Goal: Navigation & Orientation: Find specific page/section

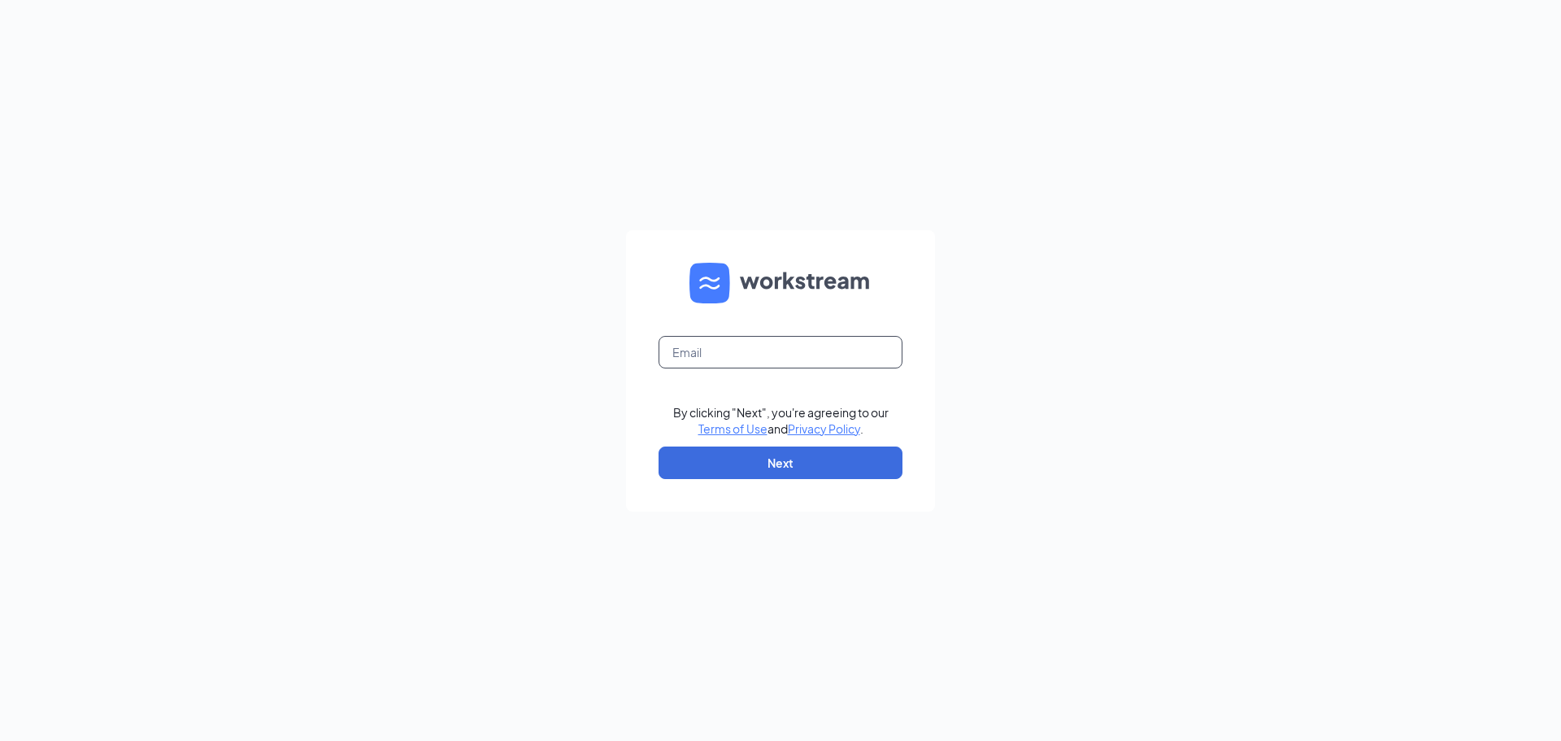
click at [760, 352] on input "text" at bounding box center [781, 352] width 244 height 33
type input "[EMAIL_ADDRESS][DOMAIN_NAME]"
drag, startPoint x: 780, startPoint y: 473, endPoint x: 770, endPoint y: 475, distance: 9.9
click at [777, 473] on button "Next" at bounding box center [781, 462] width 244 height 33
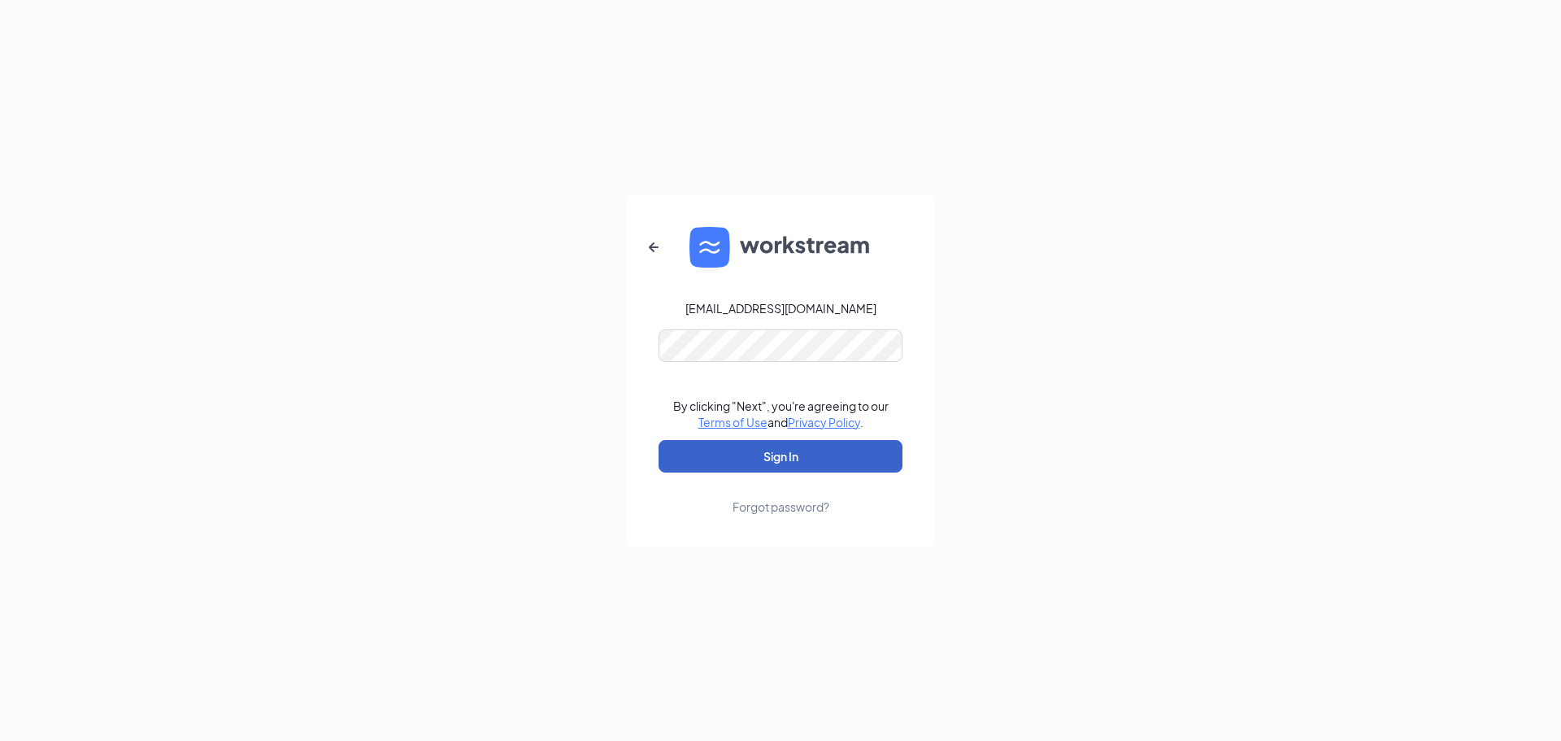
click at [788, 449] on button "Sign In" at bounding box center [781, 456] width 244 height 33
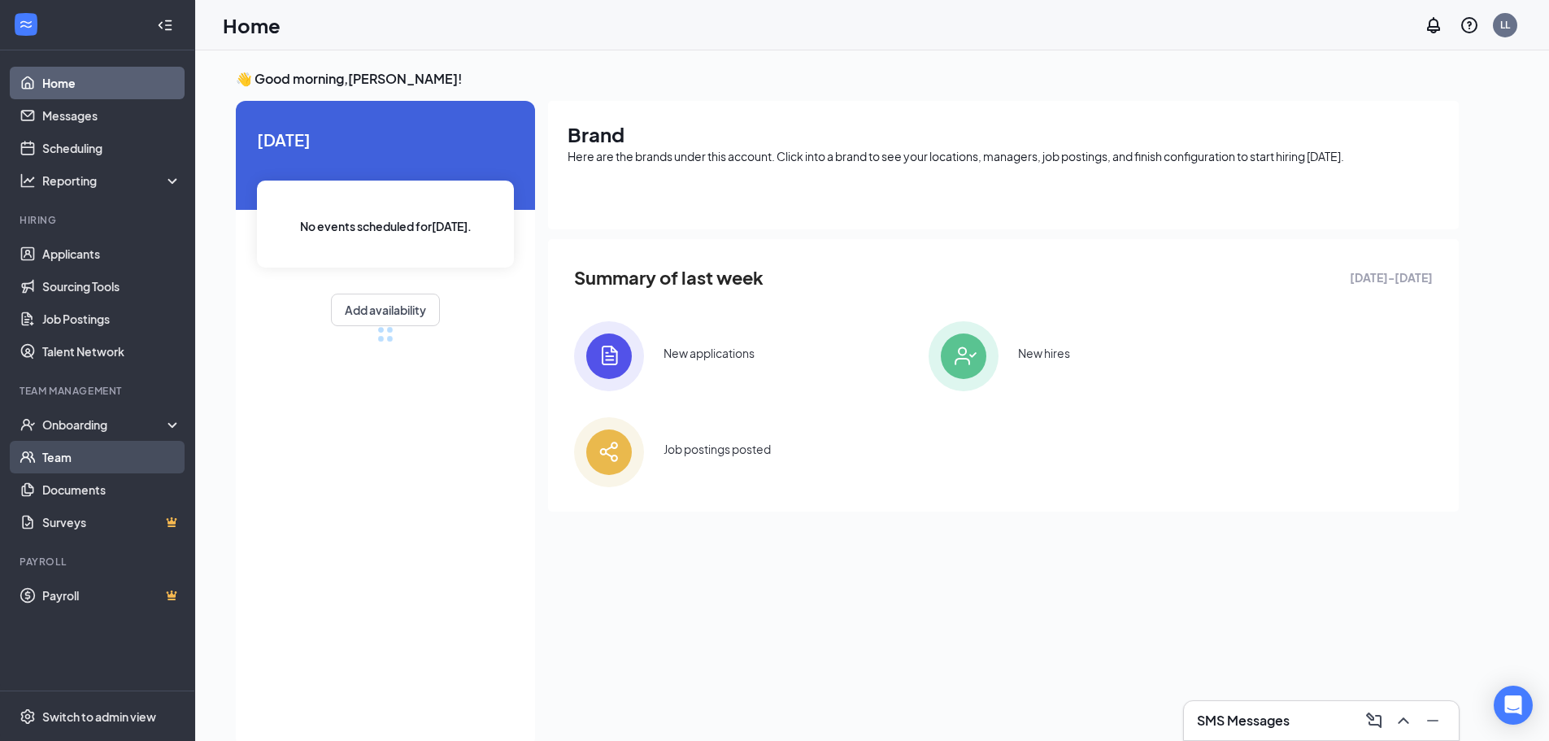
click at [67, 466] on link "Team" at bounding box center [111, 457] width 139 height 33
